Goal: Transaction & Acquisition: Purchase product/service

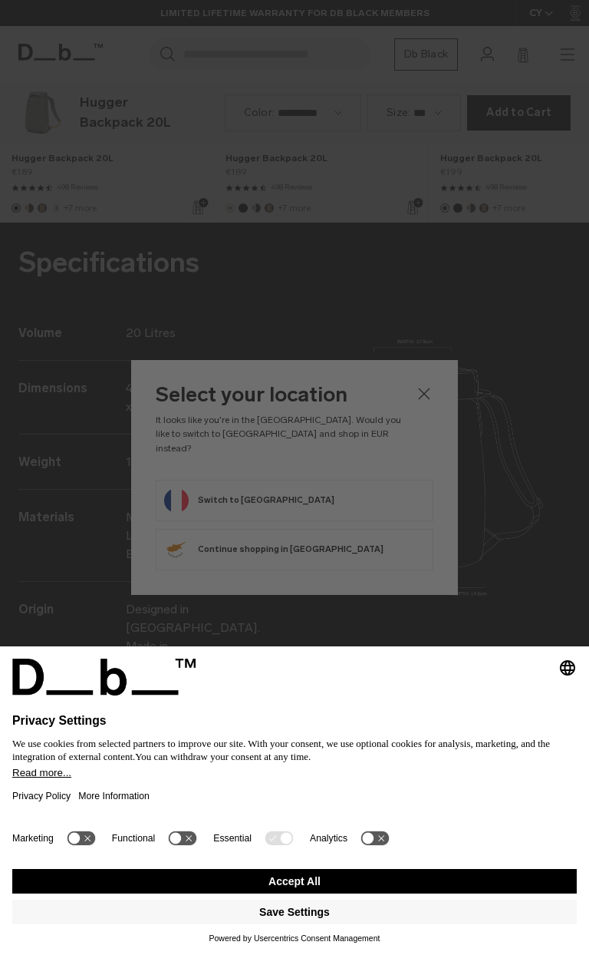
scroll to position [1910, 0]
